Goal: Task Accomplishment & Management: Use online tool/utility

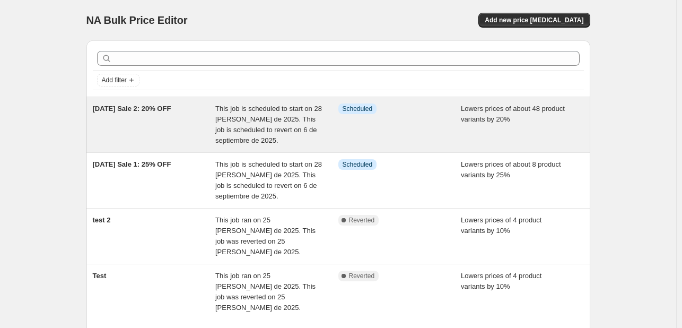
click at [431, 136] on div "Info Scheduled" at bounding box center [399, 124] width 123 height 42
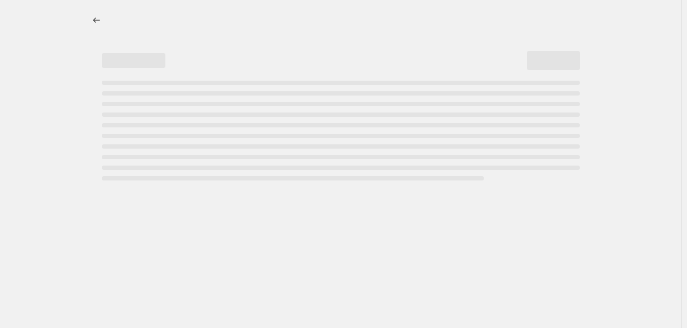
select select "percentage"
select select "not_equal"
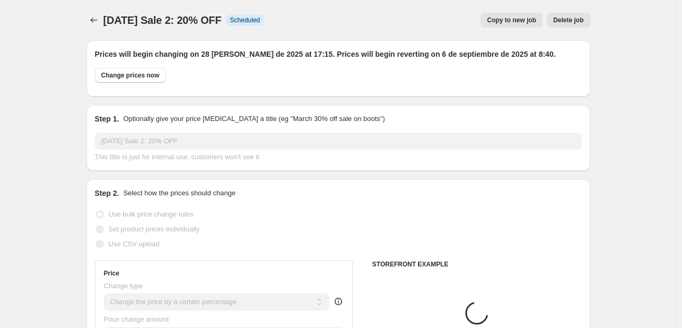
select select "product"
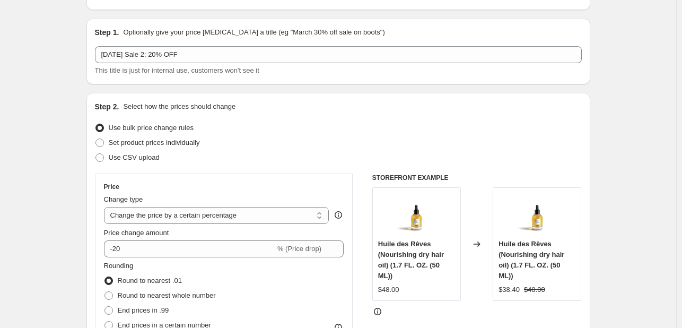
select select "tag"
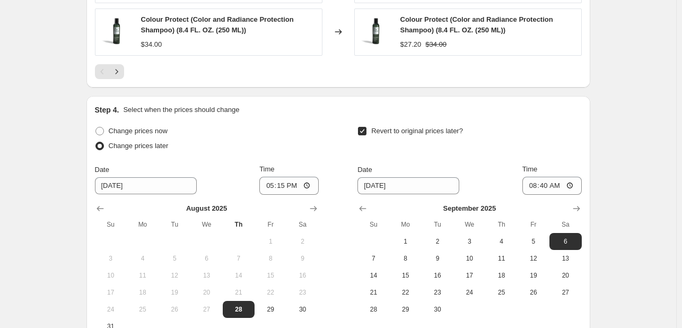
scroll to position [1113, 0]
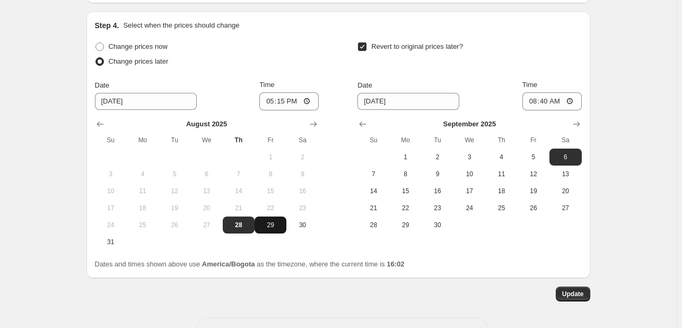
click at [276, 227] on span "29" at bounding box center [270, 225] width 23 height 8
type input "[DATE]"
click at [267, 104] on input "17:15" at bounding box center [288, 101] width 59 height 18
click at [286, 103] on input "20:00" at bounding box center [288, 101] width 59 height 18
type input "08:00"
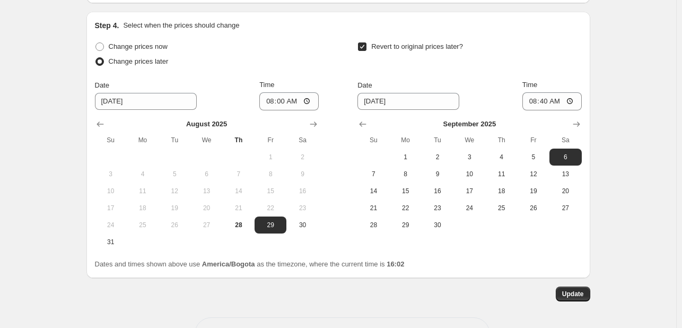
click at [312, 69] on div "Change prices later" at bounding box center [207, 61] width 224 height 15
click at [575, 296] on span "Update" at bounding box center [573, 293] width 22 height 8
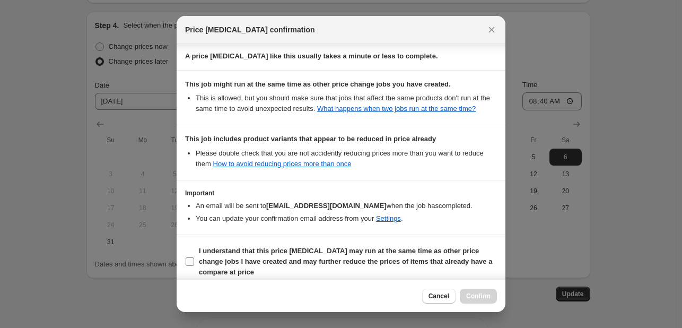
scroll to position [191, 0]
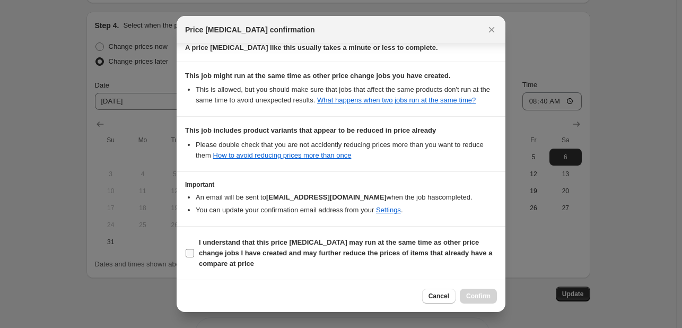
click at [190, 254] on input "I understand that this price [MEDICAL_DATA] may run at the same time as other p…" at bounding box center [190, 253] width 8 height 8
checkbox input "true"
click at [480, 301] on button "Confirm" at bounding box center [478, 295] width 37 height 15
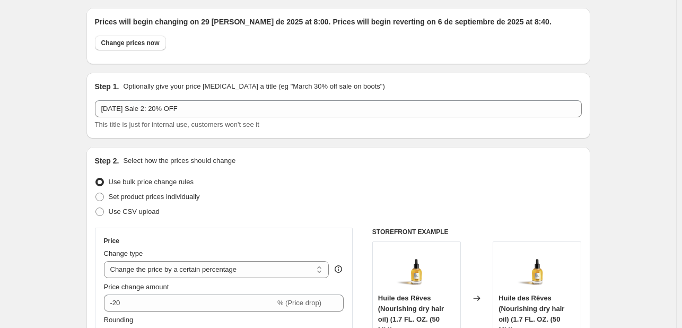
scroll to position [0, 0]
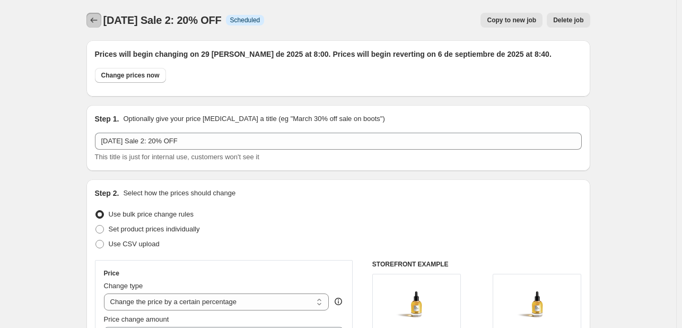
click at [97, 18] on icon "Price change jobs" at bounding box center [94, 20] width 11 height 11
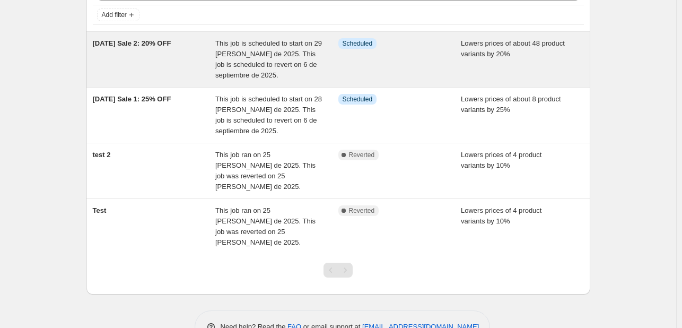
scroll to position [74, 0]
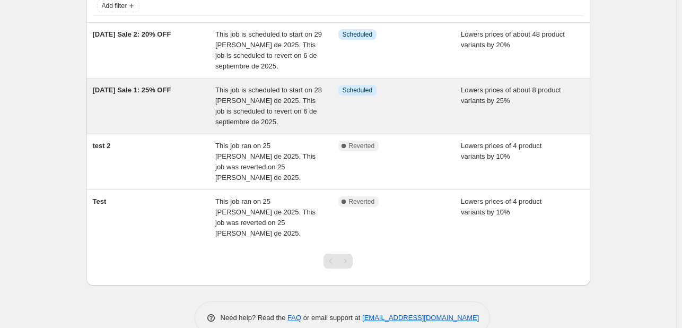
click at [433, 103] on div "Info Scheduled" at bounding box center [399, 106] width 123 height 42
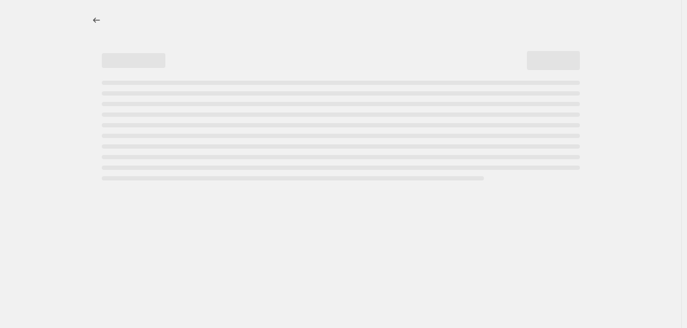
select select "percentage"
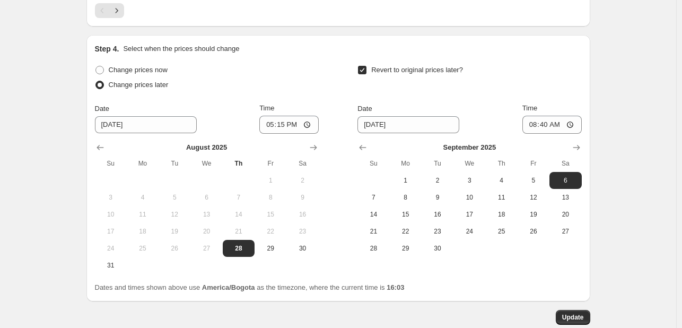
scroll to position [1273, 0]
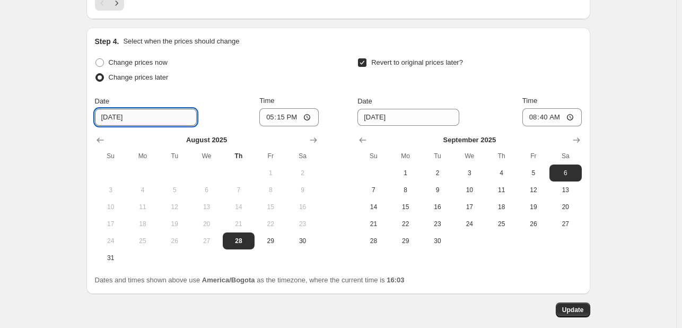
click at [146, 116] on input "[DATE]" at bounding box center [146, 117] width 102 height 17
click at [267, 238] on span "29" at bounding box center [270, 240] width 23 height 8
type input "[DATE]"
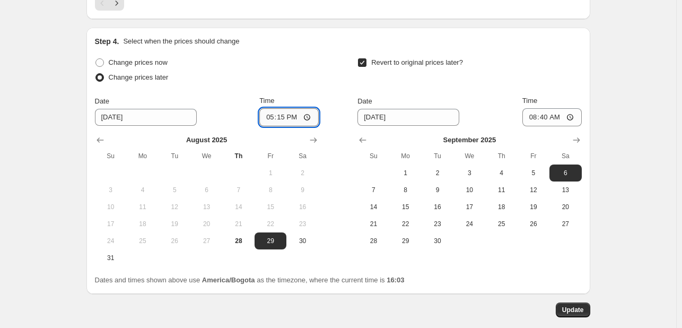
click at [274, 117] on input "17:15" at bounding box center [288, 117] width 59 height 18
click at [261, 116] on input "17:15" at bounding box center [288, 117] width 59 height 18
type input "08:00"
click at [573, 312] on button "Update" at bounding box center [573, 309] width 34 height 15
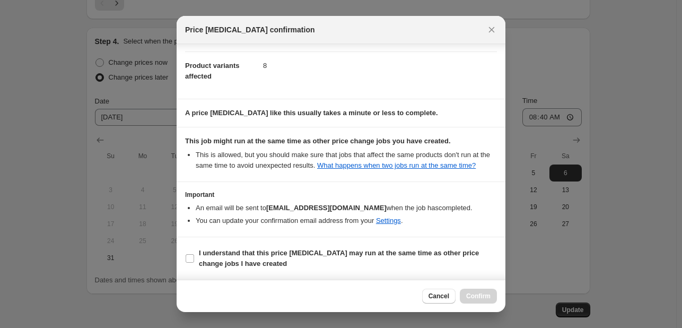
scroll to position [126, 0]
click at [189, 257] on input "I understand that this price [MEDICAL_DATA] may run at the same time as other p…" at bounding box center [190, 258] width 8 height 8
checkbox input "true"
click at [469, 295] on span "Confirm" at bounding box center [478, 296] width 24 height 8
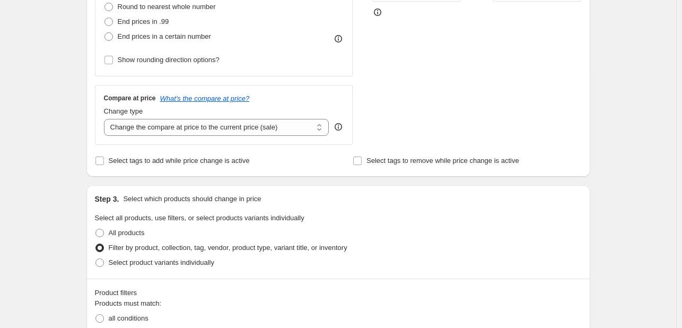
scroll to position [371, 0]
